Goal: Check status: Check status

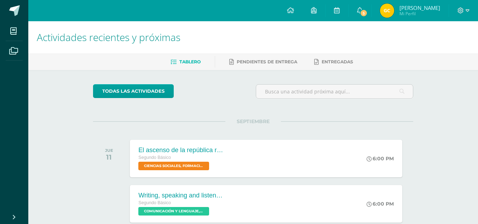
click at [392, 8] on img at bounding box center [387, 11] width 14 height 14
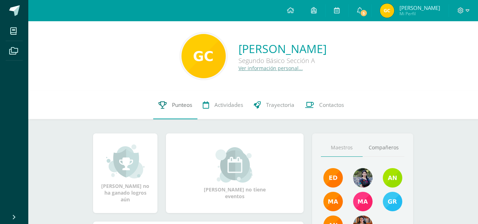
click at [182, 106] on span "Punteos" at bounding box center [182, 104] width 20 height 7
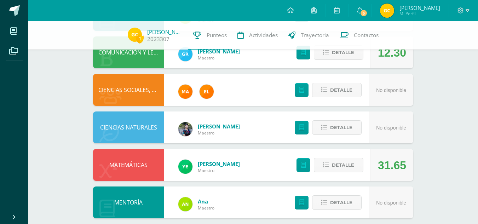
scroll to position [300, 0]
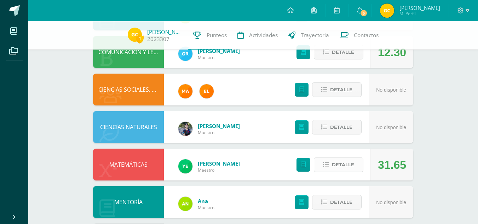
click at [346, 157] on button "Detalle" at bounding box center [339, 164] width 50 height 15
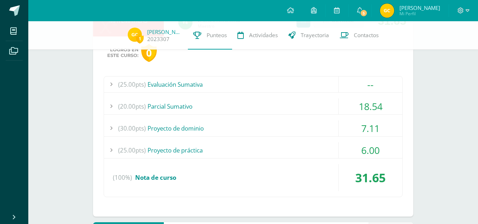
scroll to position [445, 0]
click at [358, 100] on div "18.54" at bounding box center [371, 106] width 64 height 16
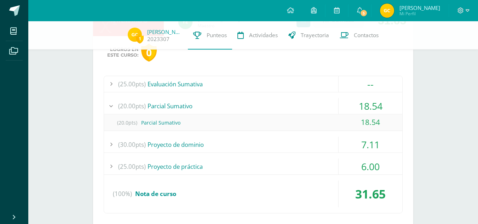
click at [358, 100] on div "18.54" at bounding box center [371, 106] width 64 height 16
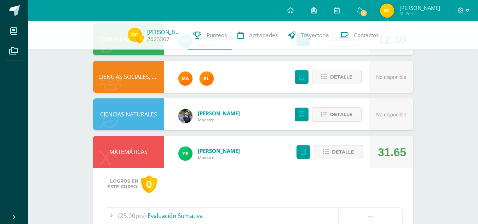
scroll to position [313, 0]
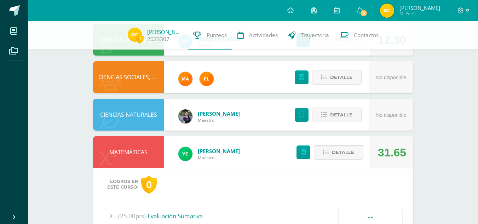
click at [337, 147] on span "Detalle" at bounding box center [343, 152] width 22 height 13
